Goal: Task Accomplishment & Management: Use online tool/utility

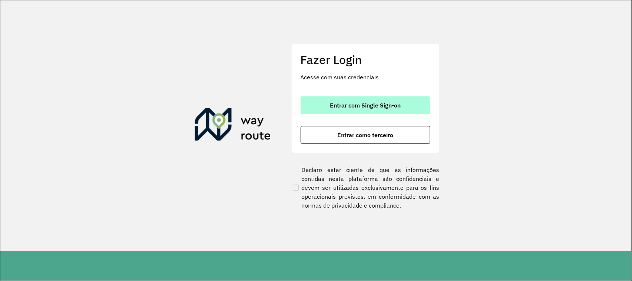
click at [387, 99] on button "Entrar com Single Sign-on" at bounding box center [366, 105] width 130 height 18
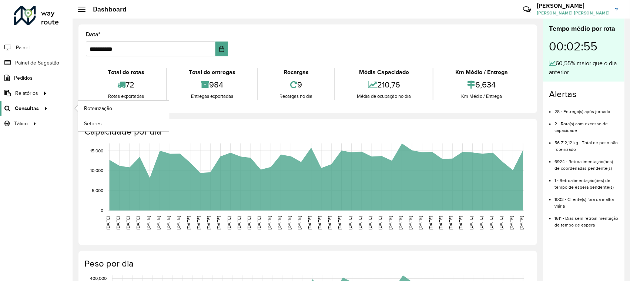
click at [23, 101] on link "Consultas" at bounding box center [25, 108] width 50 height 15
click at [93, 110] on span "Roteirização" at bounding box center [99, 108] width 30 height 8
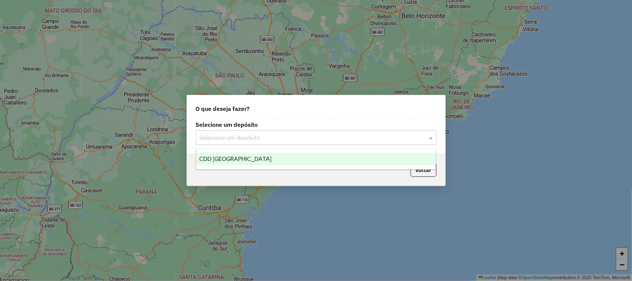
click at [411, 141] on input "text" at bounding box center [309, 137] width 218 height 9
click at [297, 159] on div "CDD [GEOGRAPHIC_DATA]" at bounding box center [316, 159] width 240 height 13
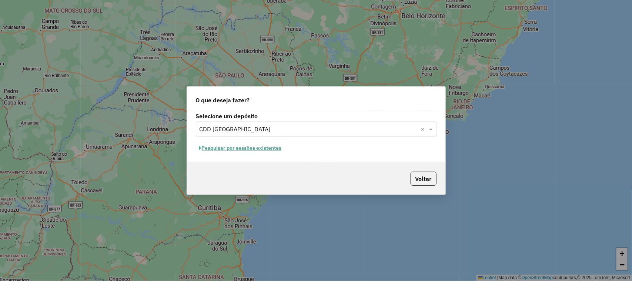
click at [271, 148] on button "Pesquisar por sessões existentes" at bounding box center [240, 147] width 89 height 11
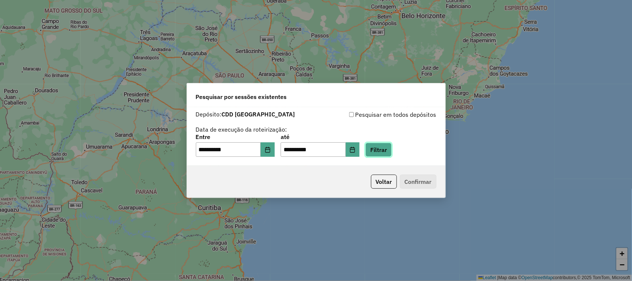
click at [381, 151] on button "Filtrar" at bounding box center [378, 150] width 26 height 14
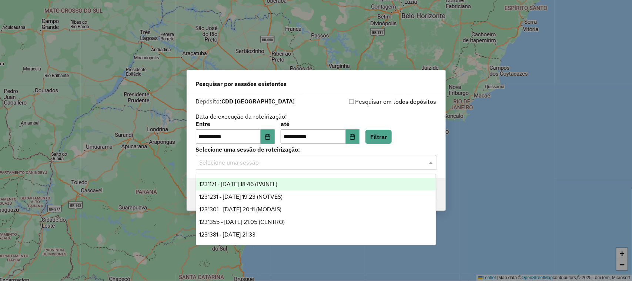
click at [297, 155] on div "Selecione uma sessão" at bounding box center [316, 162] width 241 height 15
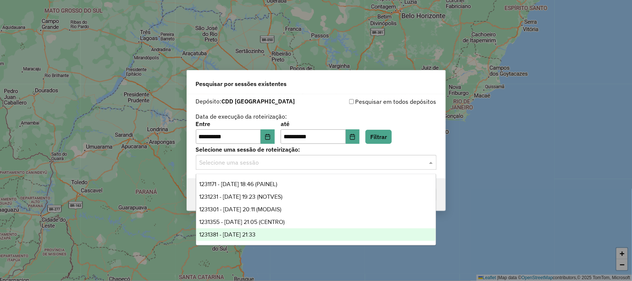
click at [252, 233] on span "1231381 - 19/08/2025 21:33" at bounding box center [227, 234] width 56 height 6
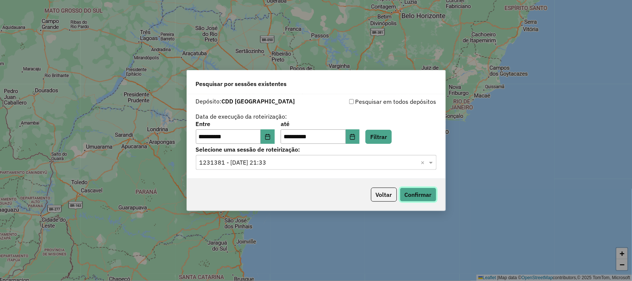
click at [414, 193] on button "Confirmar" at bounding box center [418, 194] width 37 height 14
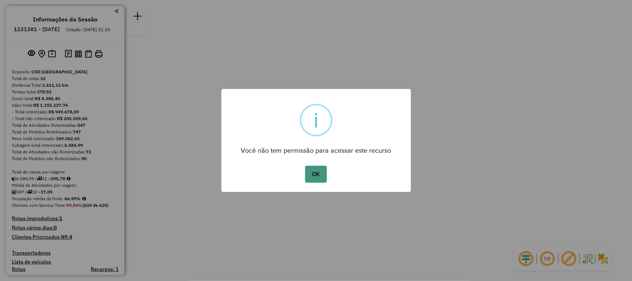
click at [321, 171] on button "OK" at bounding box center [316, 173] width 22 height 17
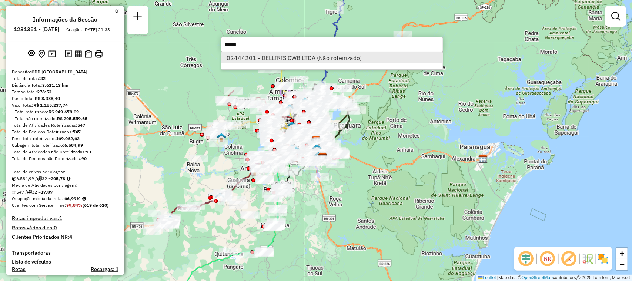
type input "*****"
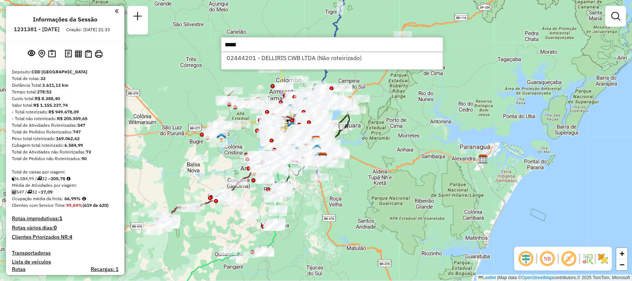
click at [321, 62] on li "02444201 - DELLIRIS CWB LTDA (Não roteirizado)" at bounding box center [331, 57] width 221 height 11
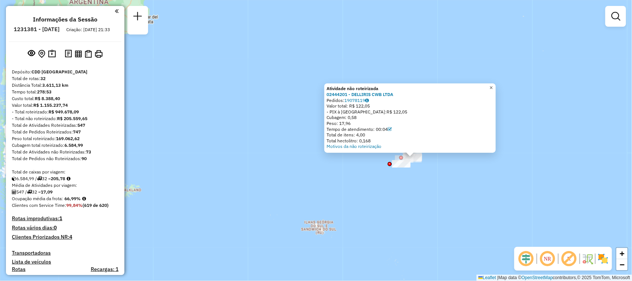
click at [493, 84] on span "×" at bounding box center [490, 87] width 3 height 6
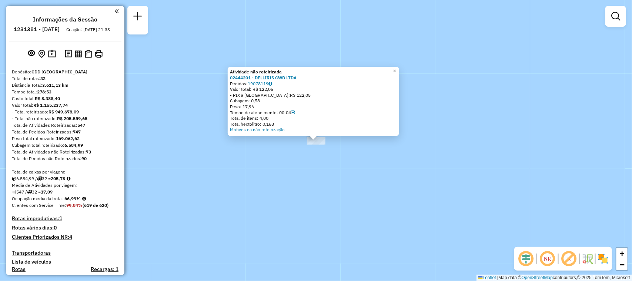
click at [394, 67] on div "Atividade não roteirizada 02444201 - DELLIRIS CWB LTDA Pedidos: 19078119 Valor …" at bounding box center [313, 101] width 171 height 69
click at [396, 71] on span "×" at bounding box center [394, 71] width 3 height 6
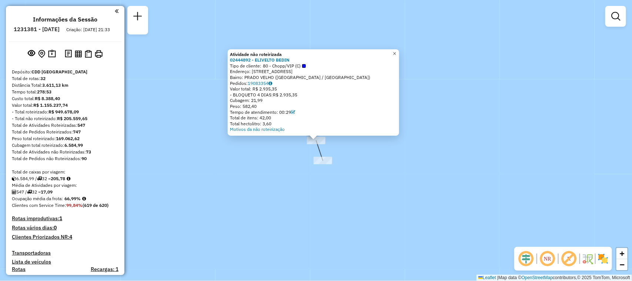
click at [396, 50] on span "×" at bounding box center [394, 53] width 3 height 6
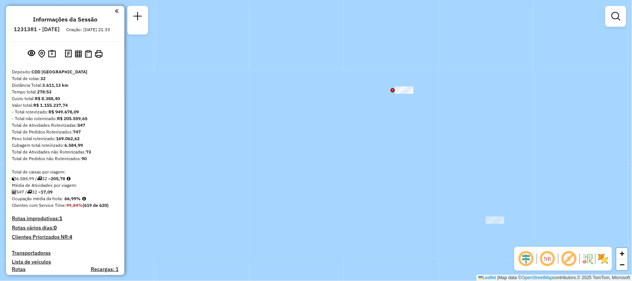
drag, startPoint x: 444, startPoint y: 120, endPoint x: 422, endPoint y: 192, distance: 75.4
click at [422, 192] on div "Janela de atendimento Grade de atendimento Capacidade Transportadoras Veículos …" at bounding box center [316, 140] width 632 height 281
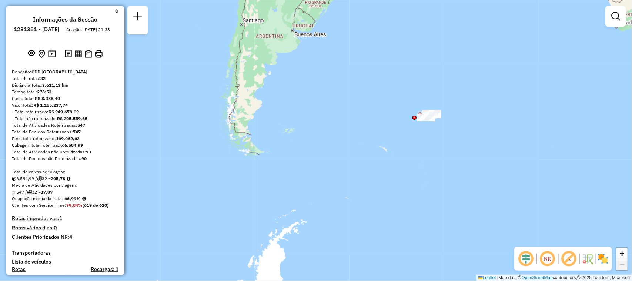
drag, startPoint x: 397, startPoint y: 158, endPoint x: 366, endPoint y: 190, distance: 44.5
click at [369, 190] on div "Janela de atendimento Grade de atendimento Capacidade Transportadoras Veículos …" at bounding box center [316, 140] width 632 height 281
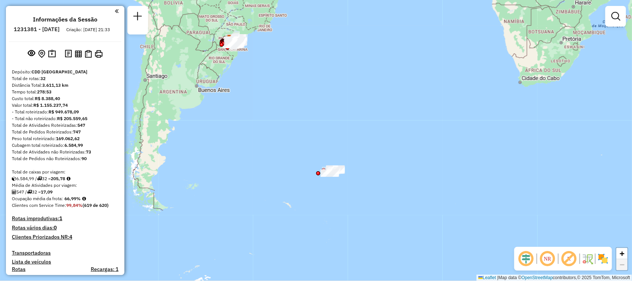
drag, startPoint x: 433, startPoint y: 135, endPoint x: 365, endPoint y: 160, distance: 72.2
click at [365, 160] on div "Janela de atendimento Grade de atendimento Capacidade Transportadoras Veículos …" at bounding box center [316, 140] width 632 height 281
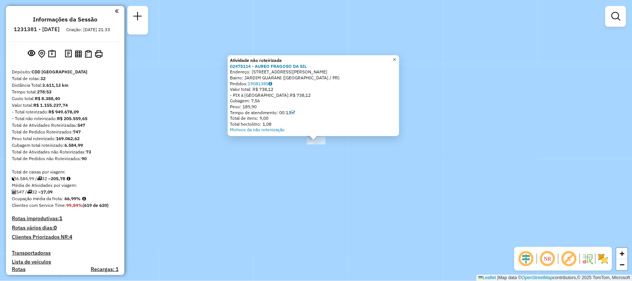
click at [396, 57] on span "×" at bounding box center [394, 59] width 3 height 6
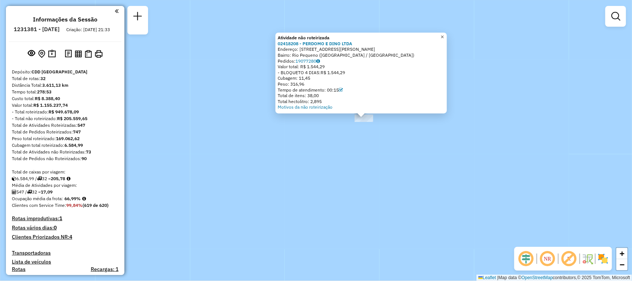
click at [447, 33] on link "×" at bounding box center [442, 37] width 9 height 9
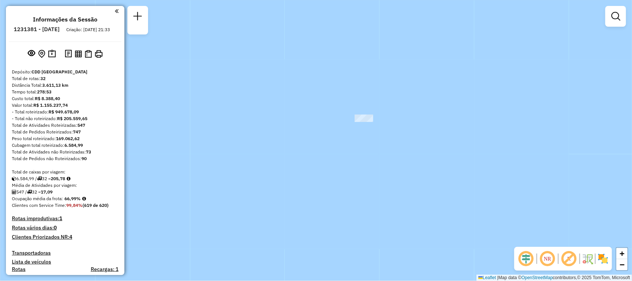
drag, startPoint x: 449, startPoint y: 32, endPoint x: 432, endPoint y: 48, distance: 23.3
click at [448, 32] on div "Janela de atendimento Grade de atendimento Capacidade Transportadoras Veículos …" at bounding box center [316, 140] width 632 height 281
drag, startPoint x: 453, startPoint y: 117, endPoint x: 437, endPoint y: 136, distance: 24.7
click at [439, 135] on div "Janela de atendimento Grade de atendimento Capacidade Transportadoras Veículos …" at bounding box center [316, 140] width 632 height 281
drag, startPoint x: 399, startPoint y: 128, endPoint x: 378, endPoint y: 112, distance: 26.1
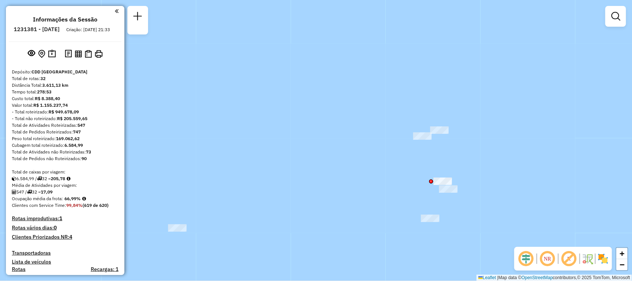
click at [378, 112] on div "Janela de atendimento Grade de atendimento Capacidade Transportadoras Veículos …" at bounding box center [316, 140] width 632 height 281
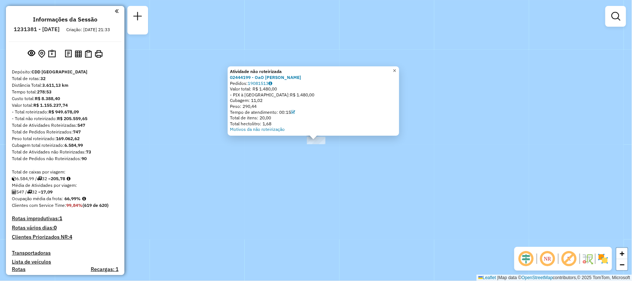
click at [396, 69] on span "×" at bounding box center [394, 70] width 3 height 6
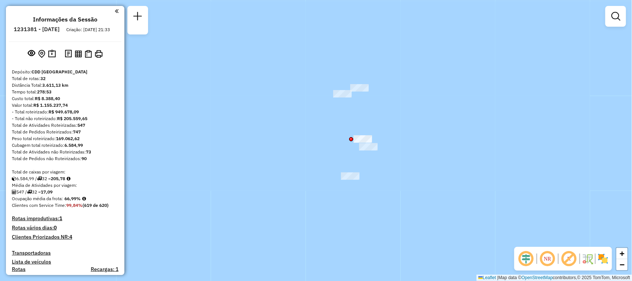
drag, startPoint x: 260, startPoint y: 225, endPoint x: 332, endPoint y: 217, distance: 71.9
click at [347, 208] on div "Janela de atendimento Grade de atendimento Capacidade Transportadoras Veículos …" at bounding box center [316, 140] width 632 height 281
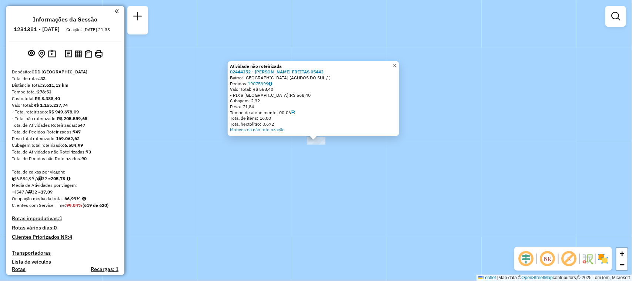
click at [396, 62] on span "×" at bounding box center [394, 65] width 3 height 6
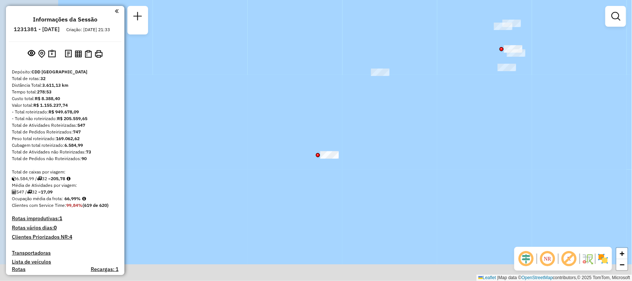
drag, startPoint x: 304, startPoint y: 198, endPoint x: 365, endPoint y: 104, distance: 112.3
click at [365, 104] on div "Janela de atendimento Grade de atendimento Capacidade Transportadoras Veículos …" at bounding box center [316, 140] width 632 height 281
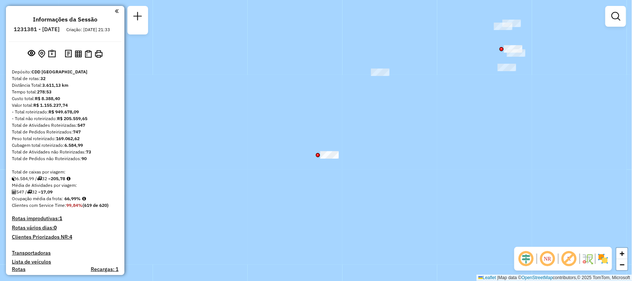
click at [331, 161] on div "Janela de atendimento Grade de atendimento Capacidade Transportadoras Veículos …" at bounding box center [316, 140] width 632 height 281
click at [325, 158] on div at bounding box center [329, 154] width 19 height 7
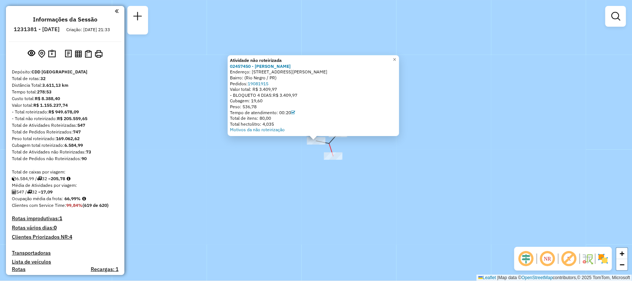
click at [329, 160] on div at bounding box center [333, 155] width 19 height 7
click at [397, 57] on span "×" at bounding box center [395, 59] width 3 height 6
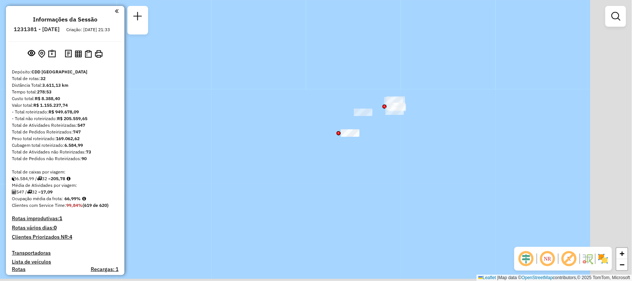
drag, startPoint x: 480, startPoint y: 173, endPoint x: 413, endPoint y: 101, distance: 98.2
click at [413, 101] on div "Janela de atendimento Grade de atendimento Capacidade Transportadoras Veículos …" at bounding box center [316, 140] width 632 height 281
